Goal: Find specific page/section: Find specific page/section

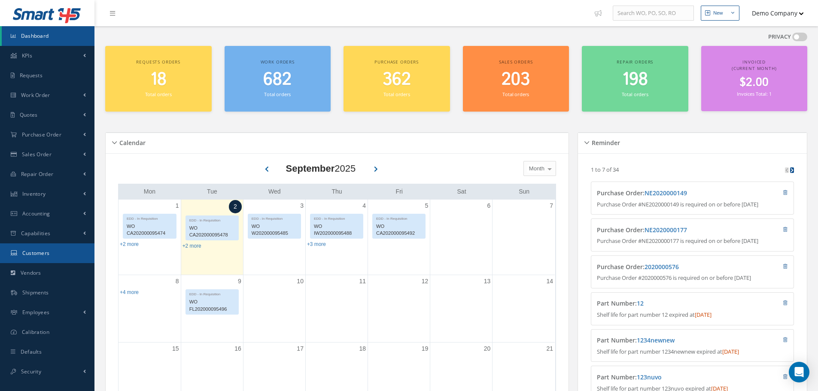
click at [81, 249] on link "Customers" at bounding box center [47, 253] width 94 height 20
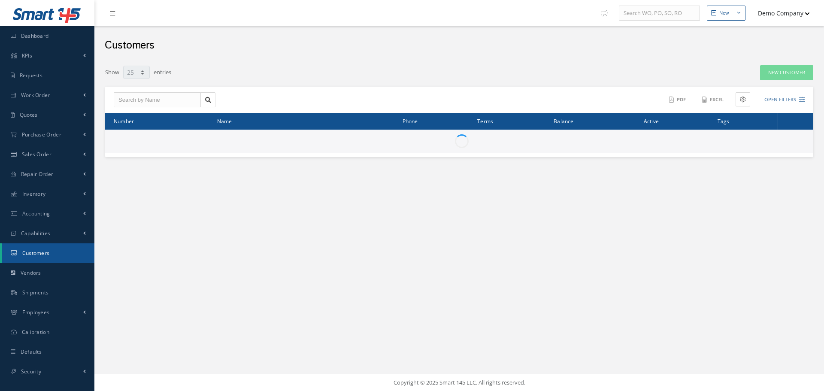
select select "25"
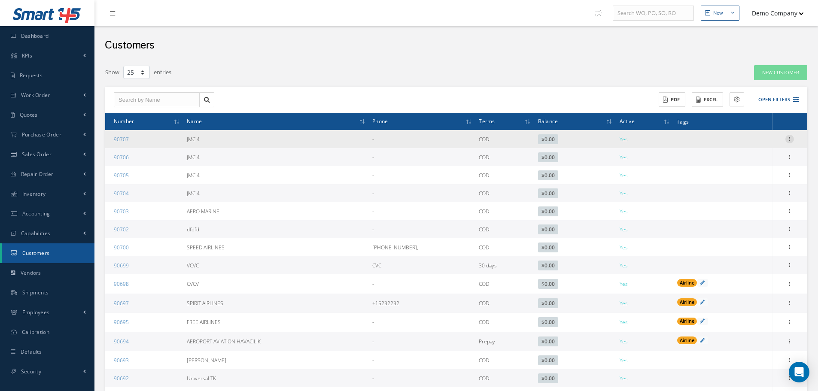
click at [789, 139] on icon at bounding box center [789, 138] width 9 height 7
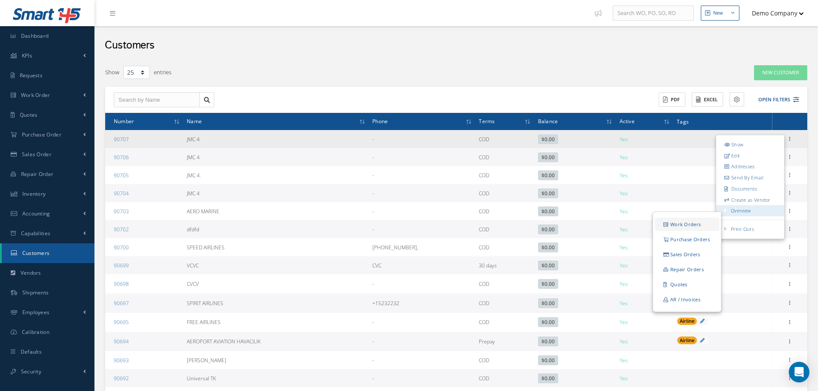
click at [691, 225] on link "Work Orders" at bounding box center [686, 224] width 64 height 13
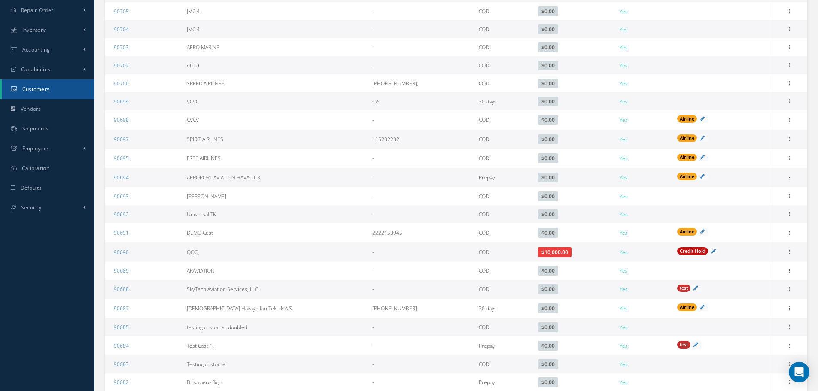
scroll to position [172, 0]
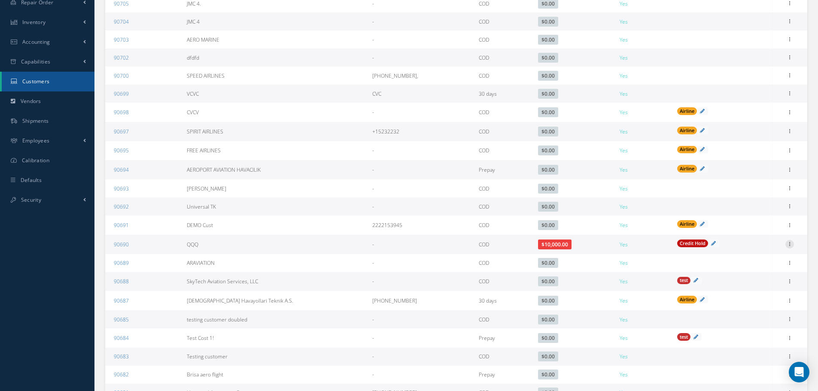
click at [788, 245] on icon at bounding box center [789, 243] width 9 height 7
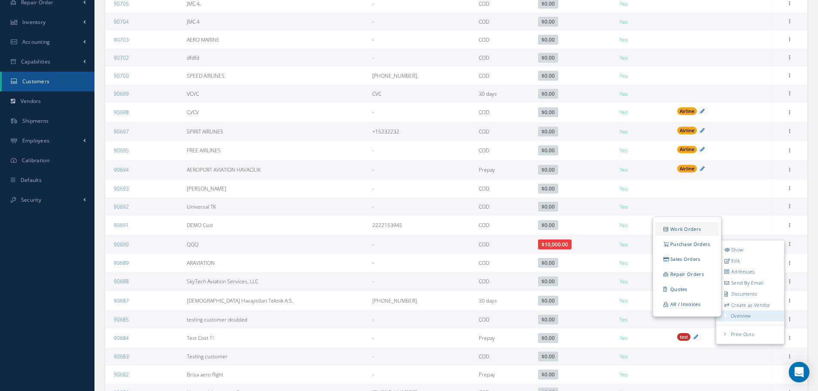
click at [700, 229] on link "Work Orders" at bounding box center [686, 228] width 64 height 13
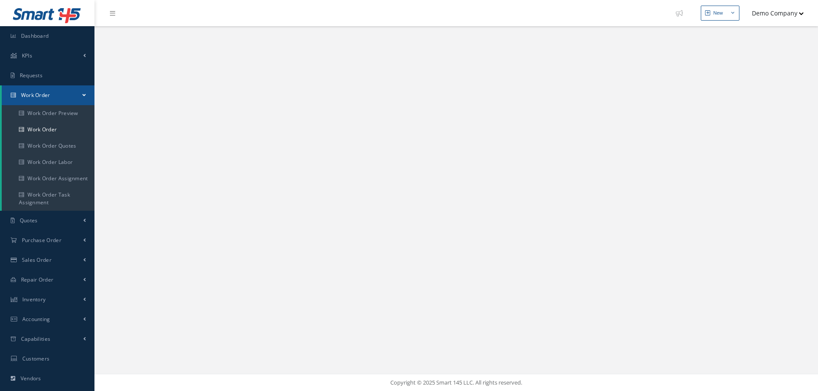
select select "25"
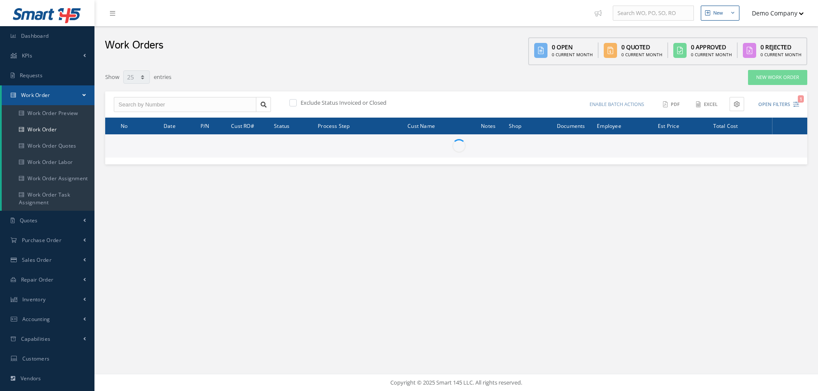
select select "25"
